Goal: Information Seeking & Learning: Learn about a topic

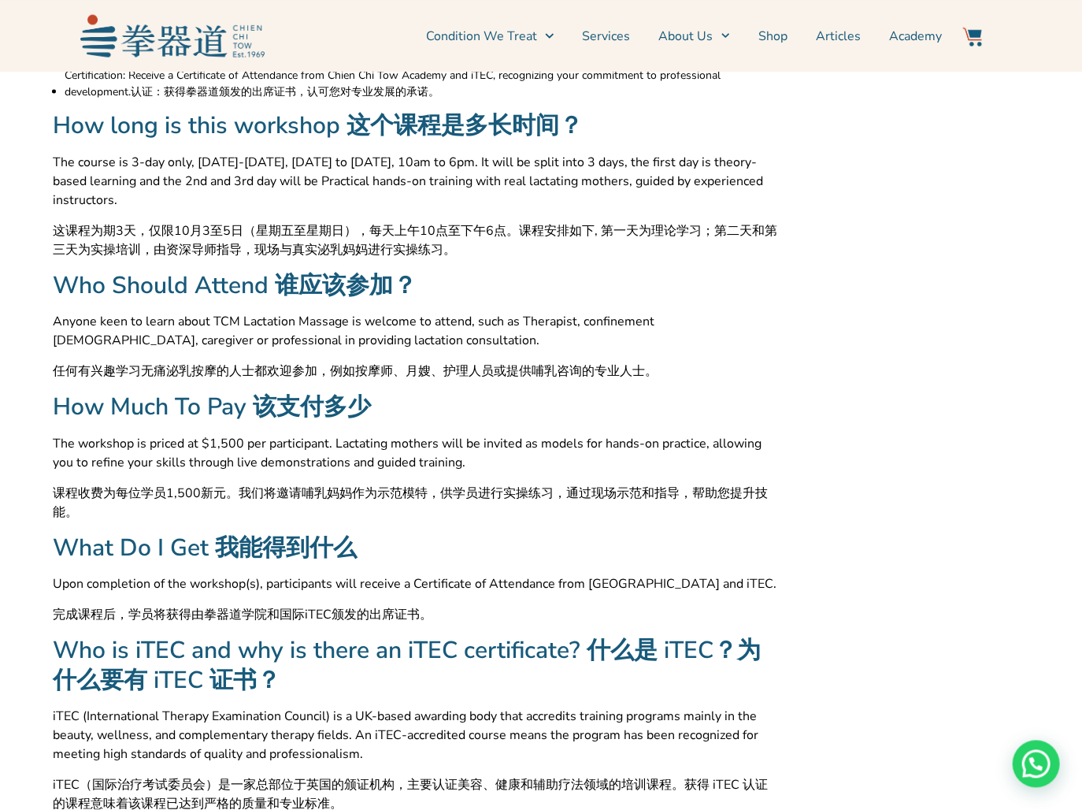
scroll to position [1248, 0]
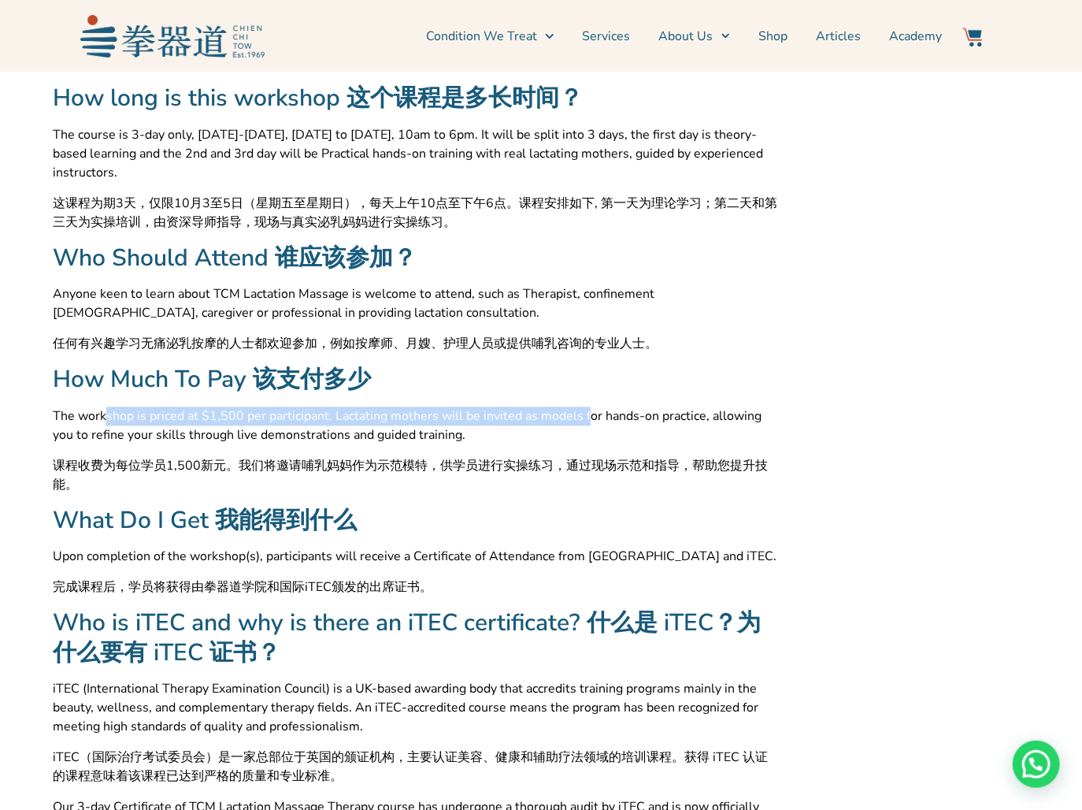
drag, startPoint x: 106, startPoint y: 415, endPoint x: 574, endPoint y: 420, distance: 468.7
click at [574, 420] on span "The workshop is priced at $1,500 per participant. Lactating mothers will be inv…" at bounding box center [415, 426] width 725 height 38
click at [575, 420] on span "The workshop is priced at $1,500 per participant. Lactating mothers will be inv…" at bounding box center [415, 426] width 725 height 38
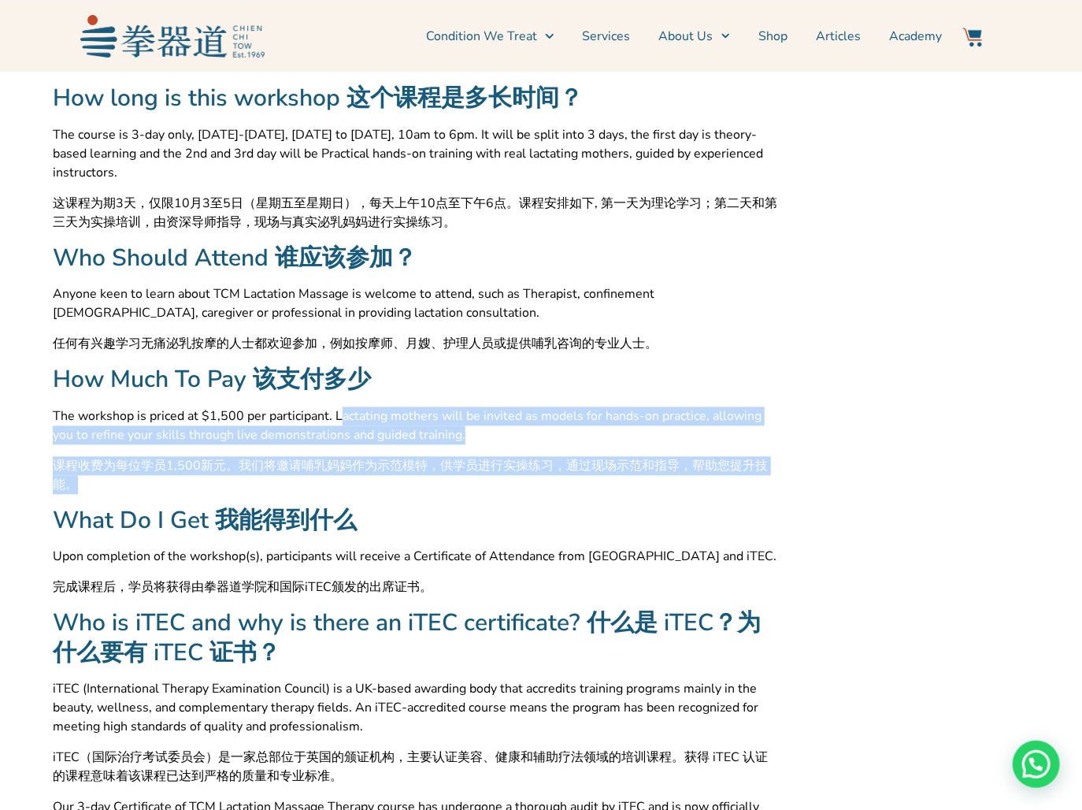
drag, startPoint x: 333, startPoint y: 417, endPoint x: 245, endPoint y: 488, distance: 112.7
click at [245, 488] on div "The workshop is priced at $1,500 per participant. Lactating mothers will be inv…" at bounding box center [415, 450] width 725 height 87
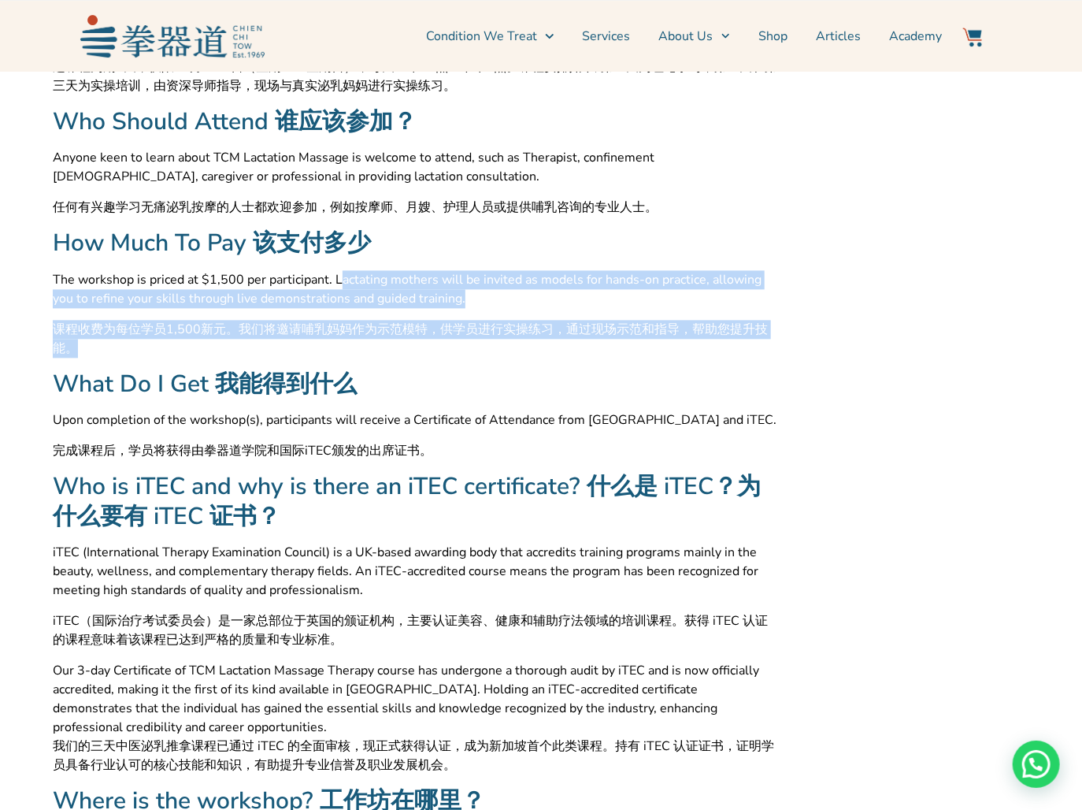
scroll to position [1414, 0]
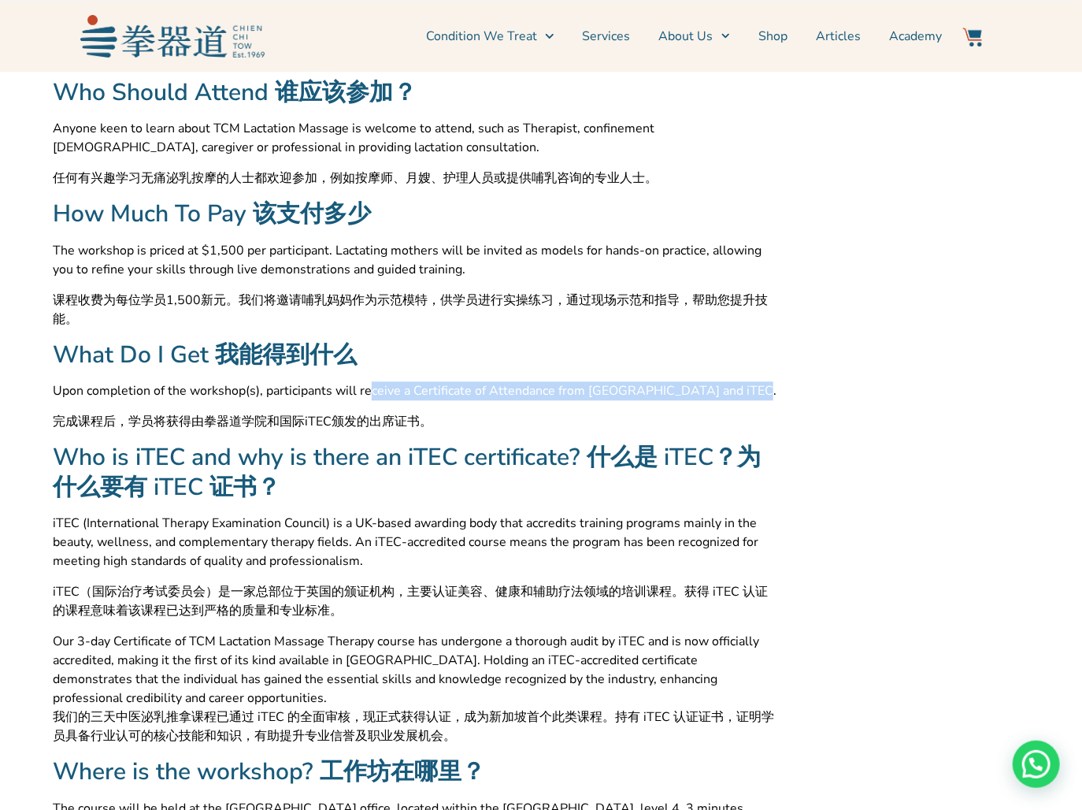
drag, startPoint x: 362, startPoint y: 395, endPoint x: 742, endPoint y: 398, distance: 380.5
click at [742, 398] on span "Upon completion of the workshop(s), participants will receive a Certificate of …" at bounding box center [415, 390] width 724 height 19
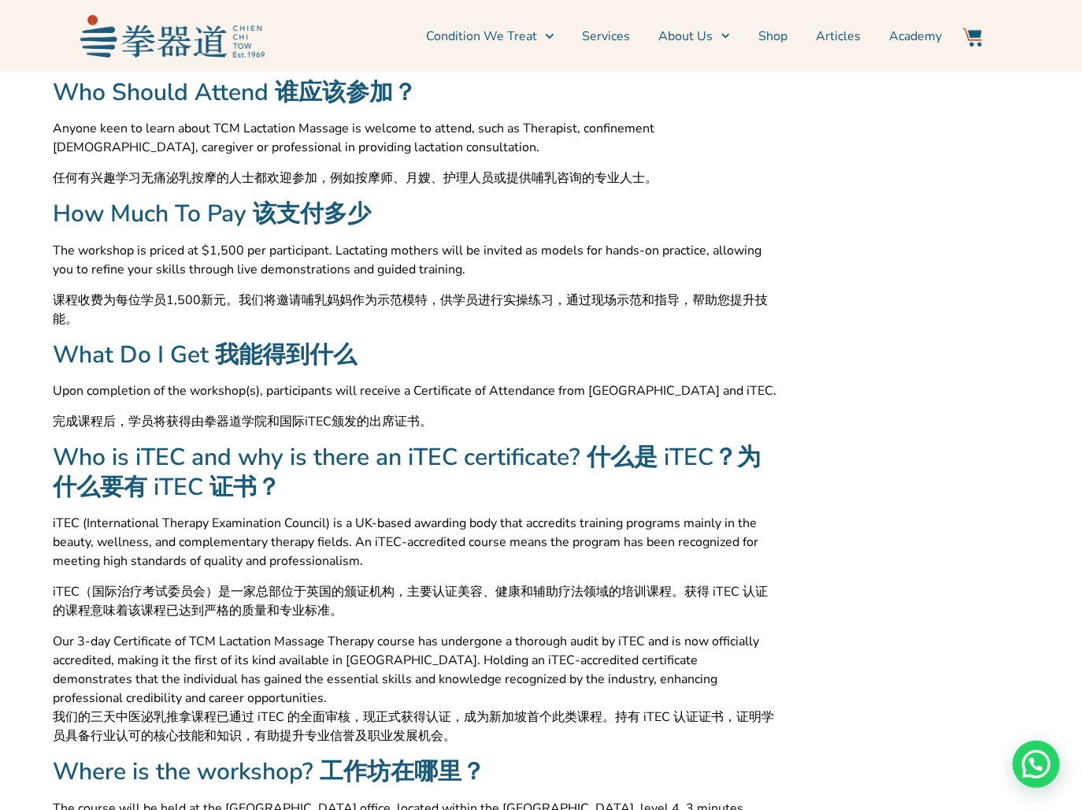
click at [386, 552] on span "iTEC (International Therapy Examination Council) is a UK-based awarding body th…" at bounding box center [415, 542] width 725 height 57
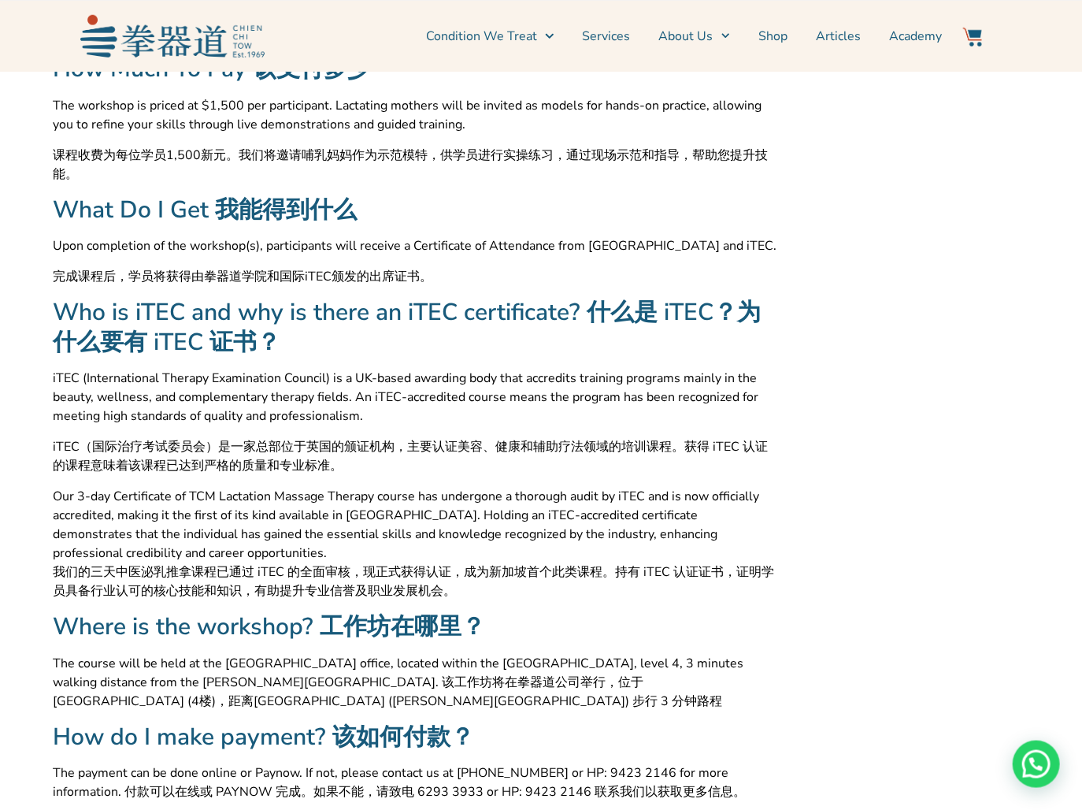
scroll to position [1580, 0]
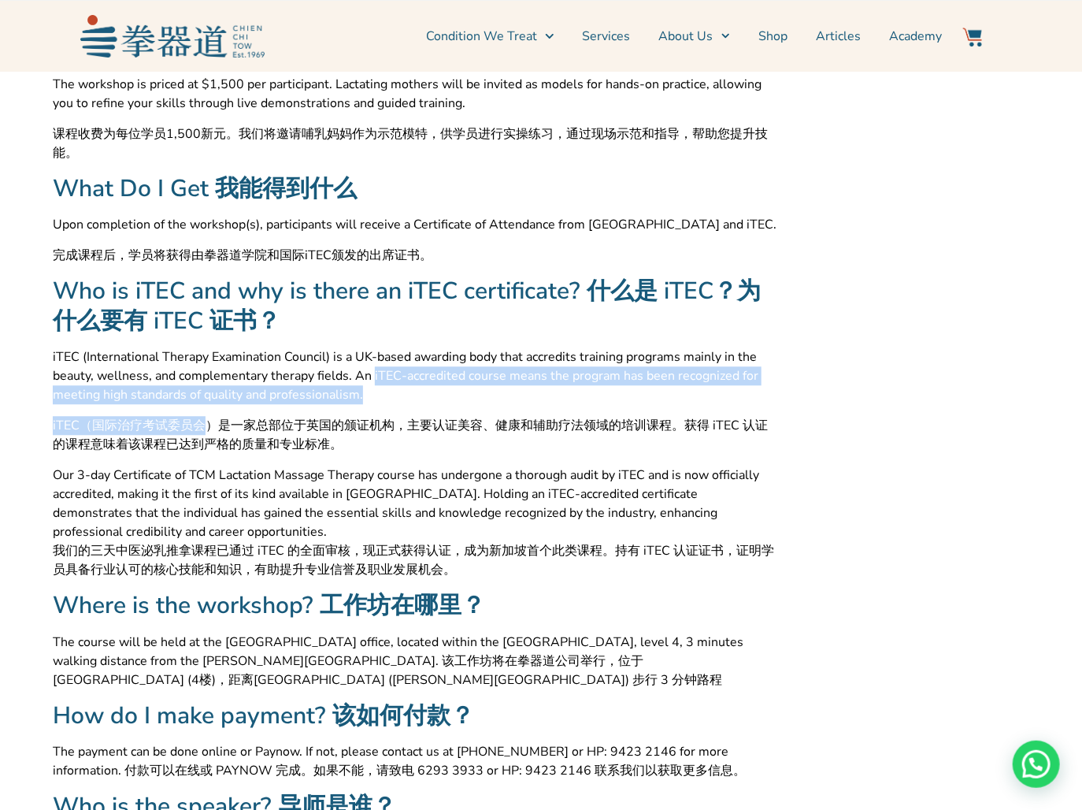
drag, startPoint x: 367, startPoint y: 377, endPoint x: 211, endPoint y: 428, distance: 164.1
click at [211, 428] on div "iTEC (International Therapy Examination Council) is a UK-based awarding body th…" at bounding box center [415, 463] width 725 height 232
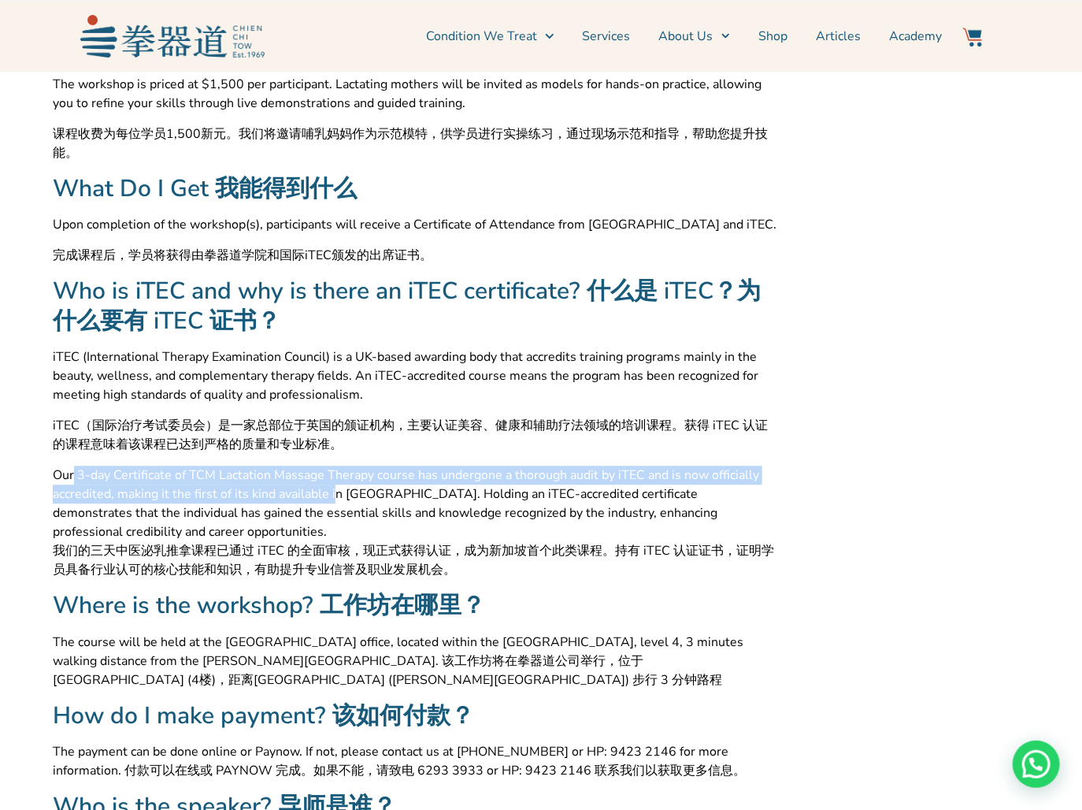
drag, startPoint x: 74, startPoint y: 477, endPoint x: 330, endPoint y: 486, distance: 256.1
click at [330, 486] on span "Our 3-day Certificate of TCM Lactation Massage Therapy course has undergone a t…" at bounding box center [415, 504] width 725 height 76
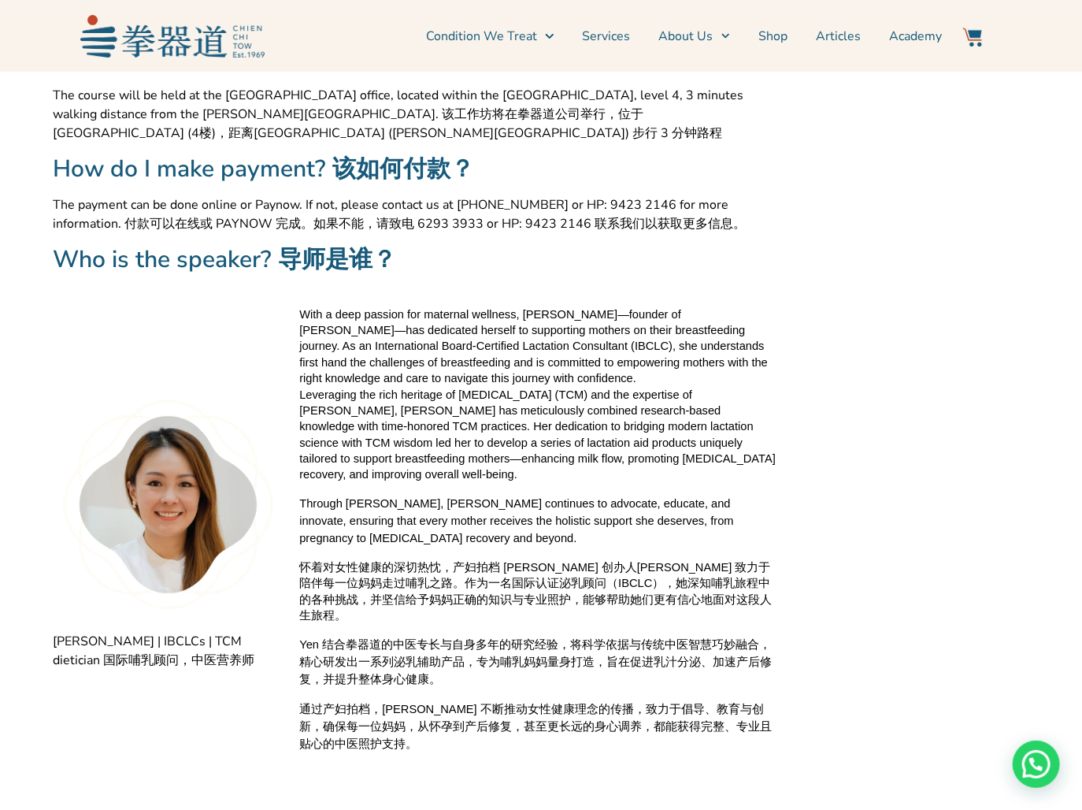
scroll to position [2162, 0]
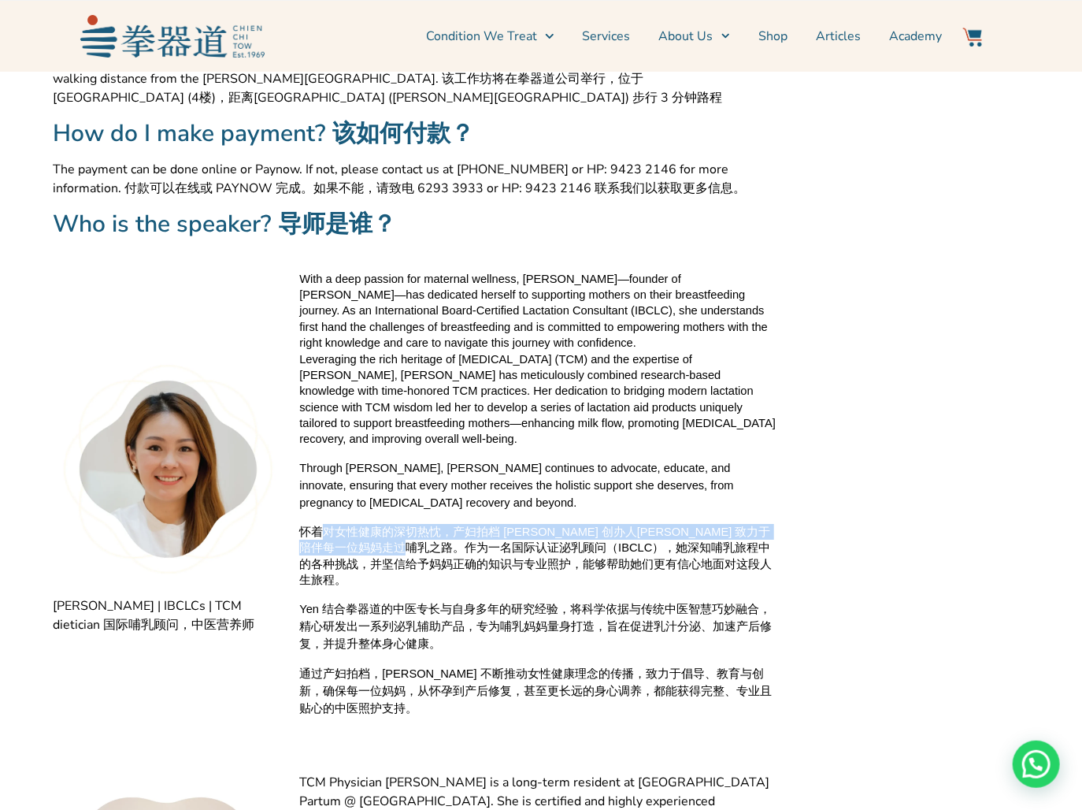
drag, startPoint x: 321, startPoint y: 531, endPoint x: 405, endPoint y: 543, distance: 85.2
click at [405, 543] on span "怀着对女性健康的深切热忱，产妇拍档 [PERSON_NAME] 创办人[PERSON_NAME] 致力于陪伴每一位妈妈走过哺乳之路。作为一名国际认证泌乳顾问（…" at bounding box center [538, 556] width 478 height 64
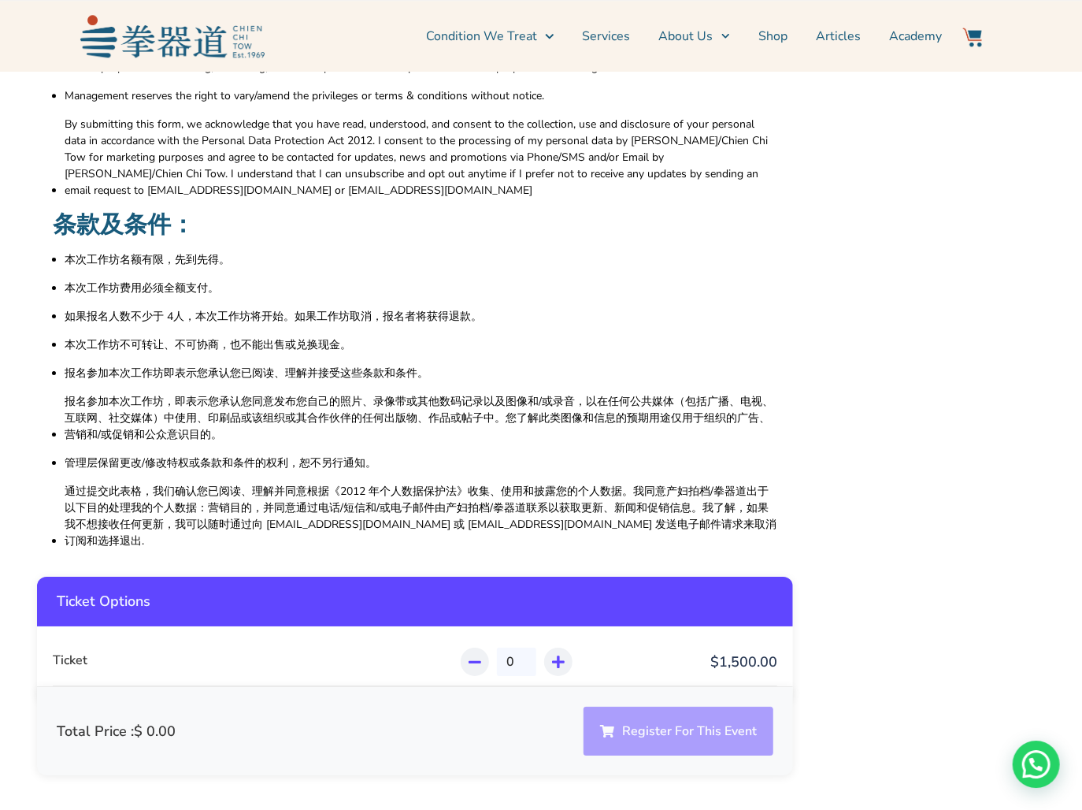
scroll to position [5157, 0]
